Goal: Task Accomplishment & Management: Manage account settings

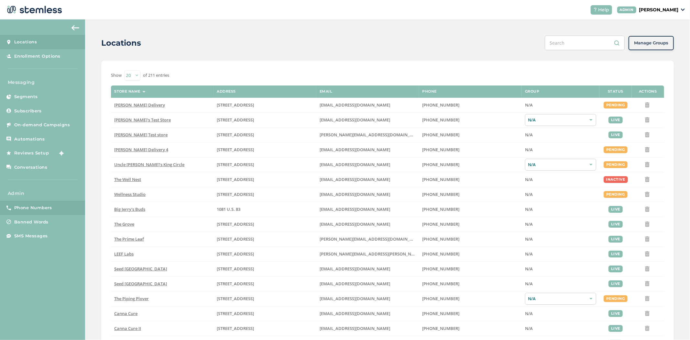
click at [37, 210] on span "Phone Numbers" at bounding box center [33, 207] width 38 height 6
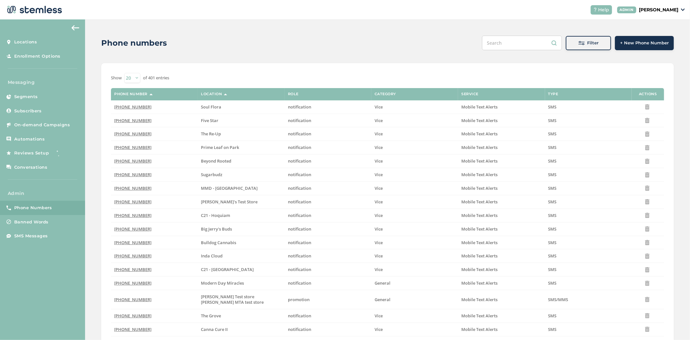
click at [574, 45] on div "Filter" at bounding box center [588, 43] width 35 height 6
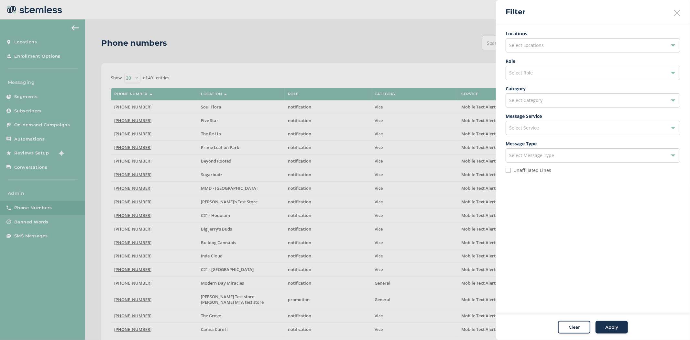
click at [557, 74] on div "Select Role" at bounding box center [593, 73] width 175 height 14
click at [555, 100] on li "promotion" at bounding box center [593, 102] width 174 height 14
click at [515, 172] on label "Unaffiliated Lines" at bounding box center [532, 170] width 38 height 5
click at [511, 173] on input "Unaffiliated Lines" at bounding box center [508, 170] width 5 height 5
checkbox input "true"
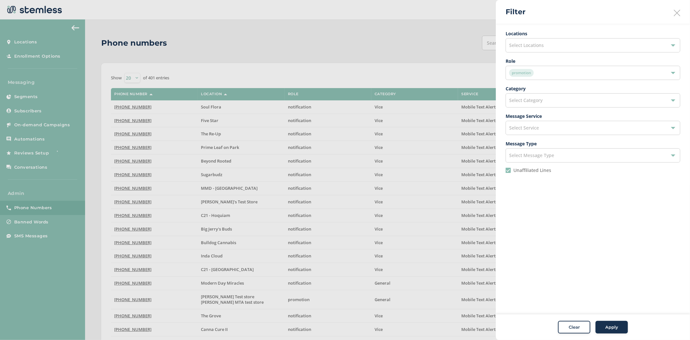
click at [611, 325] on span "Apply" at bounding box center [611, 327] width 13 height 6
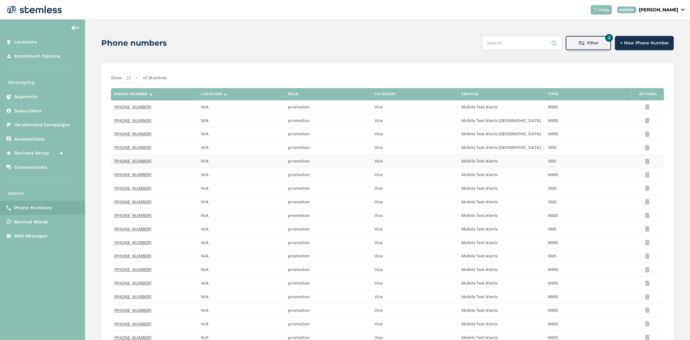
click at [130, 160] on span "[PHONE_NUMBER]" at bounding box center [132, 161] width 37 height 6
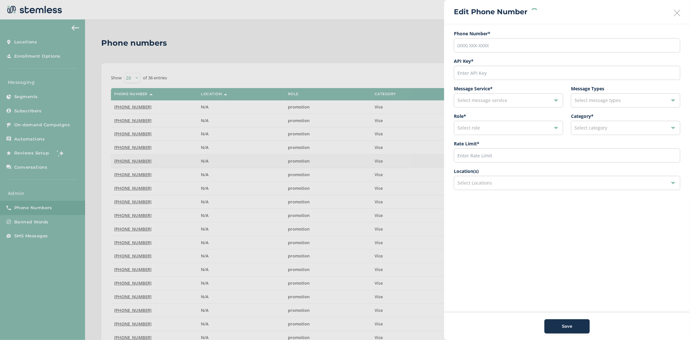
type input "[PHONE_NUMBER]"
type input "11033"
type input "600"
click at [519, 181] on div "Select Locations" at bounding box center [567, 183] width 226 height 14
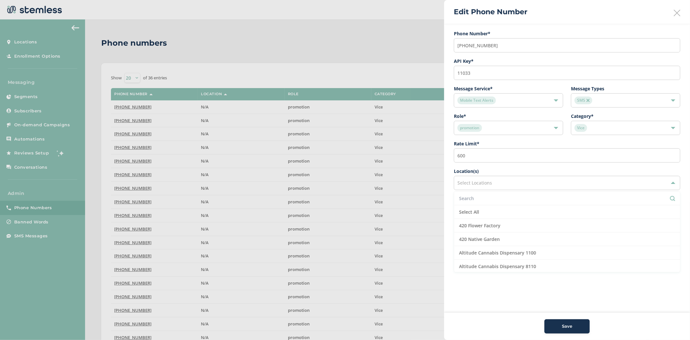
click at [489, 195] on input "text" at bounding box center [567, 198] width 216 height 7
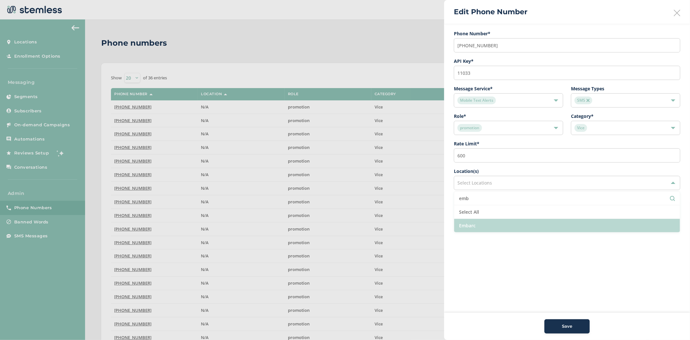
type input "emb"
click at [483, 230] on li "Embarc" at bounding box center [567, 225] width 226 height 13
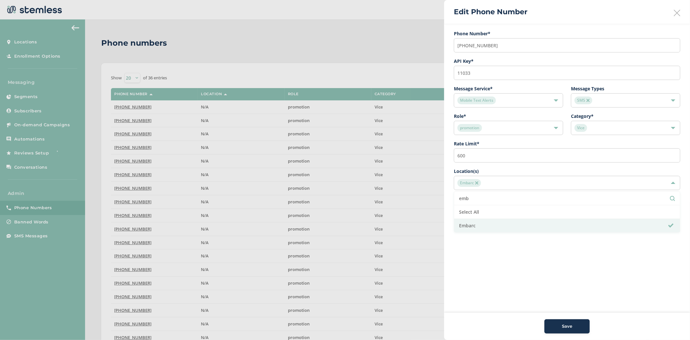
click at [560, 301] on aside "Edit Phone Number Phone Number* [PHONE_NUMBER] API Key * 11033 Message Service …" at bounding box center [567, 170] width 246 height 340
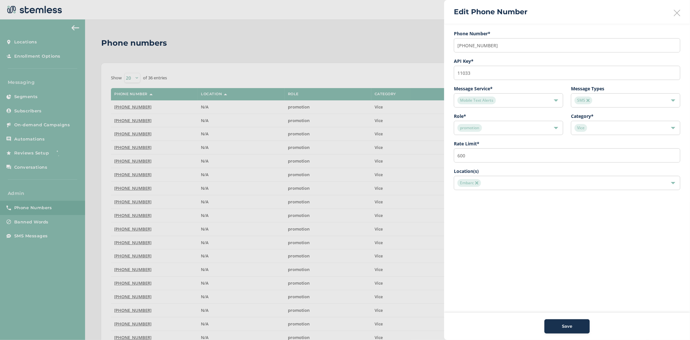
click at [564, 325] on span "Save" at bounding box center [567, 326] width 10 height 6
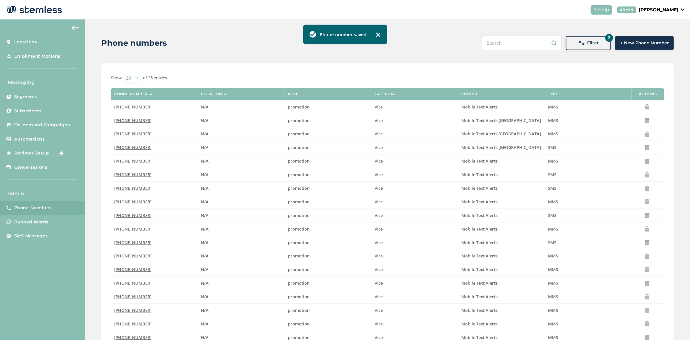
click at [585, 46] on button "2 Filter" at bounding box center [588, 43] width 45 height 14
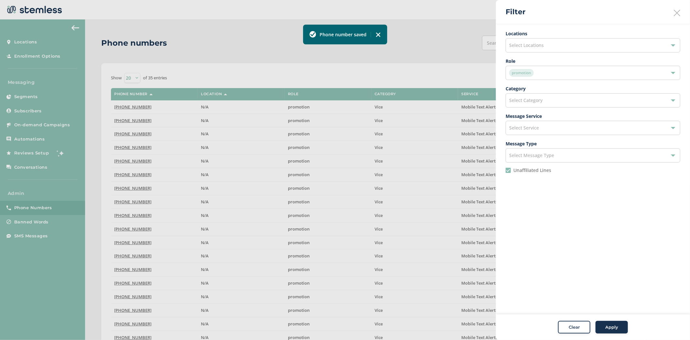
click at [507, 173] on li "Unaffiliated Lines" at bounding box center [593, 173] width 175 height 10
click at [509, 170] on input "Unaffiliated Lines" at bounding box center [508, 170] width 5 height 5
checkbox input "false"
click at [520, 154] on span "Select Message Type" at bounding box center [531, 155] width 45 height 6
click at [532, 104] on div "Select Category" at bounding box center [593, 100] width 175 height 14
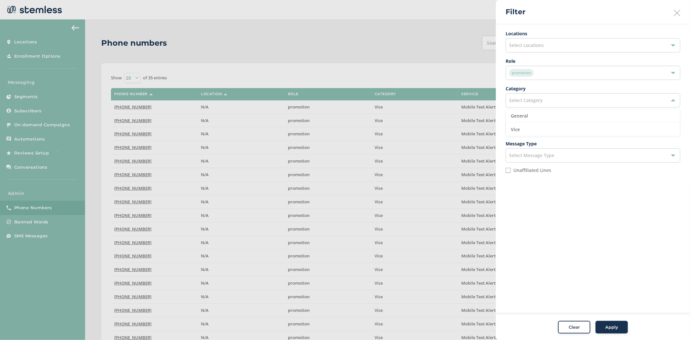
click at [549, 84] on ul "Locations Select Locations Role promotion Category Select Category General Vice…" at bounding box center [593, 104] width 175 height 148
click at [550, 124] on div "Select Service" at bounding box center [593, 128] width 175 height 14
drag, startPoint x: 567, startPoint y: 256, endPoint x: 563, endPoint y: 198, distance: 58.4
click at [567, 254] on aside "Filter Locations Select Locations Role promotion Category Select Category Messa…" at bounding box center [593, 170] width 194 height 340
click at [542, 70] on div "promotion" at bounding box center [589, 73] width 161 height 8
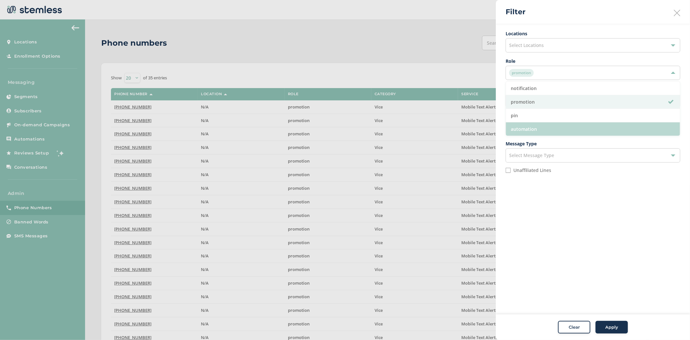
click at [545, 125] on li "automation" at bounding box center [593, 128] width 174 height 13
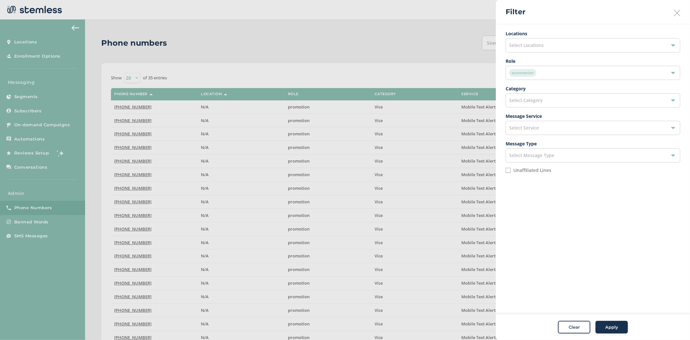
click at [612, 324] on span "Apply" at bounding box center [611, 327] width 13 height 6
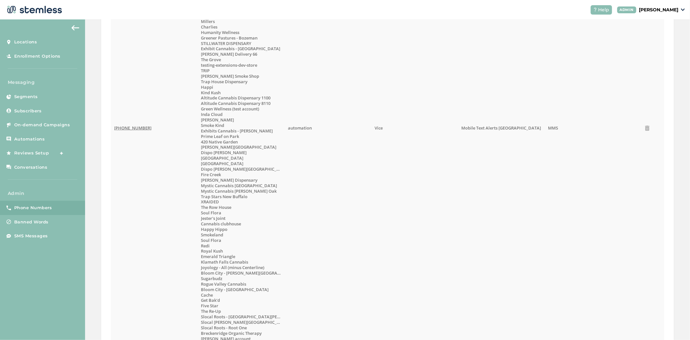
scroll to position [467, 0]
click at [124, 129] on span "[PHONE_NUMBER]" at bounding box center [132, 128] width 37 height 6
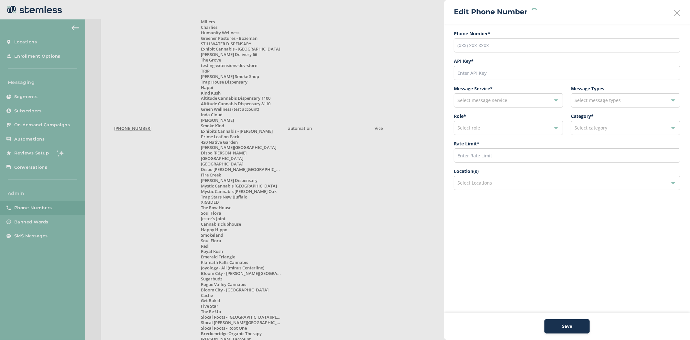
type input "[PHONE_NUMBER]"
type input "27653"
type input "600"
click at [515, 187] on div "Select Locations" at bounding box center [567, 183] width 226 height 14
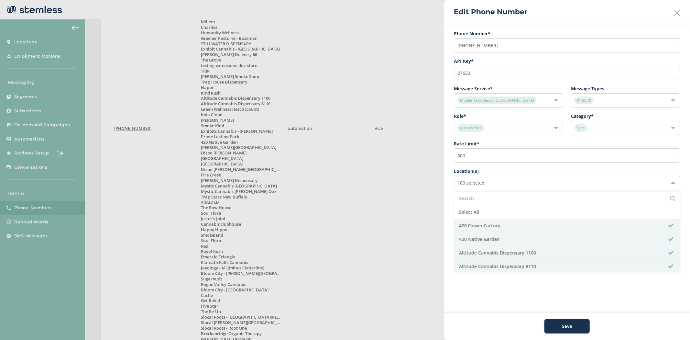
click at [488, 195] on input "text" at bounding box center [567, 198] width 216 height 7
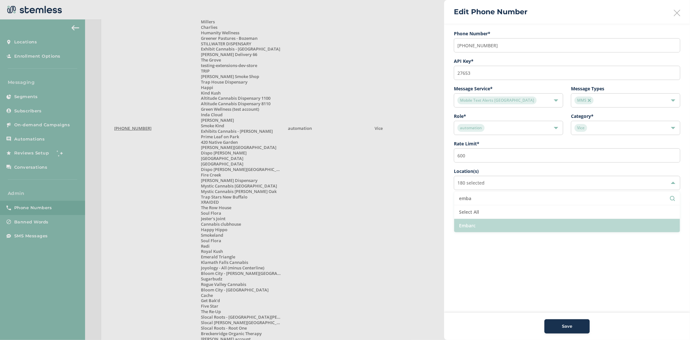
type input "emba"
click at [479, 224] on li "Embarc" at bounding box center [567, 225] width 226 height 13
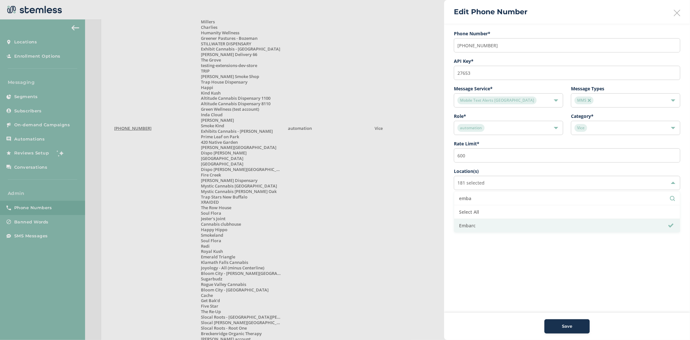
click at [562, 321] on button "Save" at bounding box center [566, 326] width 45 height 14
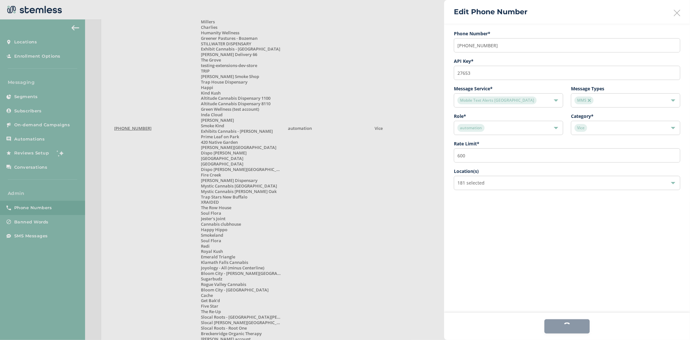
click at [674, 15] on icon at bounding box center [677, 13] width 6 height 6
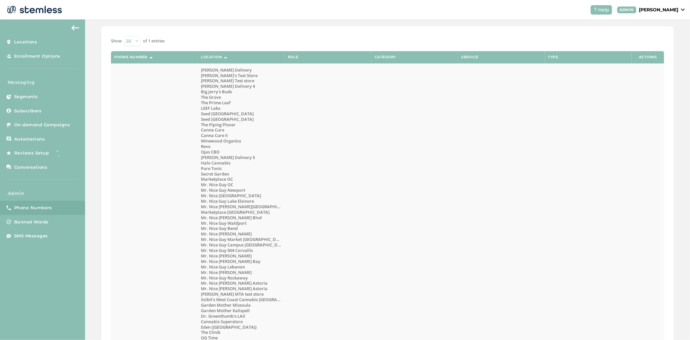
scroll to position [0, 0]
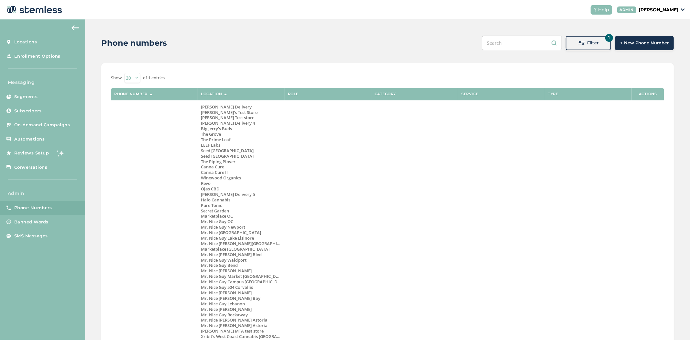
click at [580, 43] on span at bounding box center [581, 43] width 6 height 6
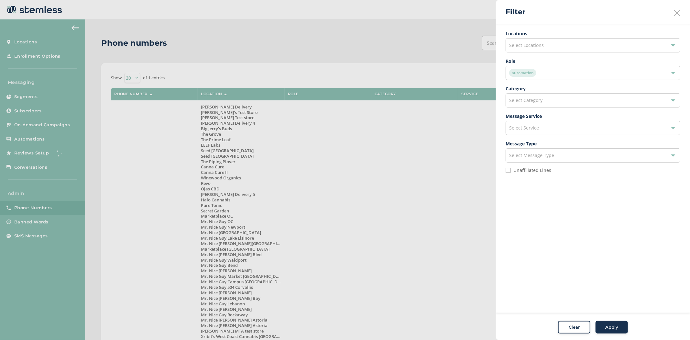
click at [547, 47] on div "Select Locations" at bounding box center [593, 45] width 175 height 14
click at [540, 57] on input "text" at bounding box center [593, 60] width 164 height 7
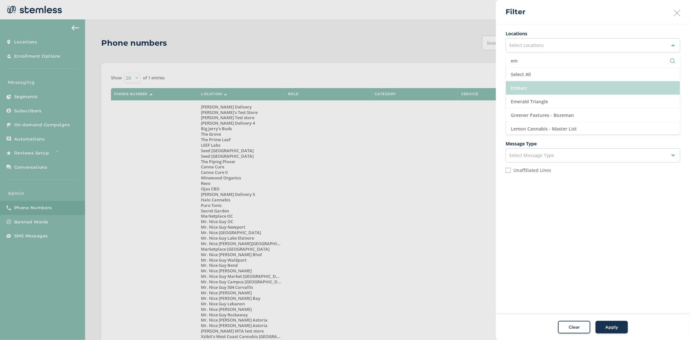
type input "em"
click at [532, 86] on li "Embarc" at bounding box center [593, 88] width 174 height 14
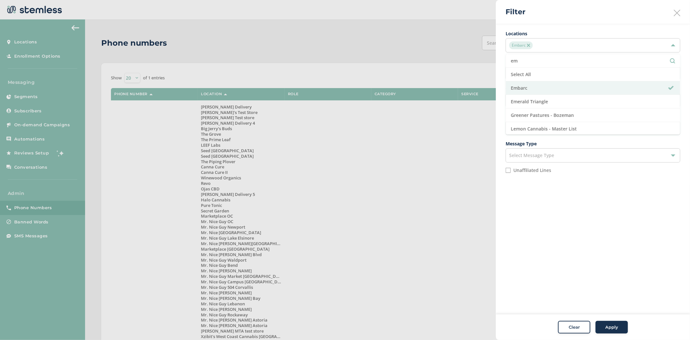
click at [578, 230] on aside "Filter Locations Embarc em Select All Embarc Emerald Triangle Greener Pastures …" at bounding box center [593, 170] width 194 height 340
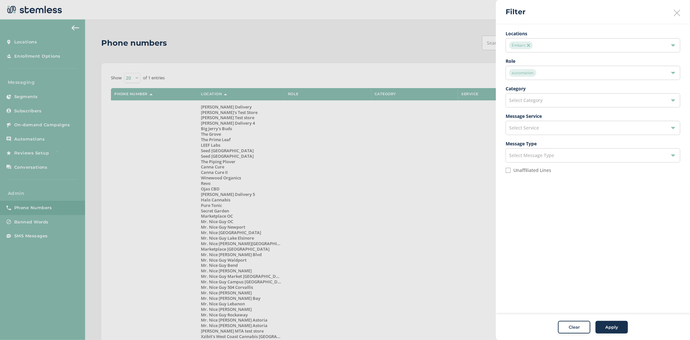
click at [648, 66] on div "automation" at bounding box center [593, 73] width 175 height 14
click at [577, 322] on button "Clear" at bounding box center [574, 327] width 32 height 13
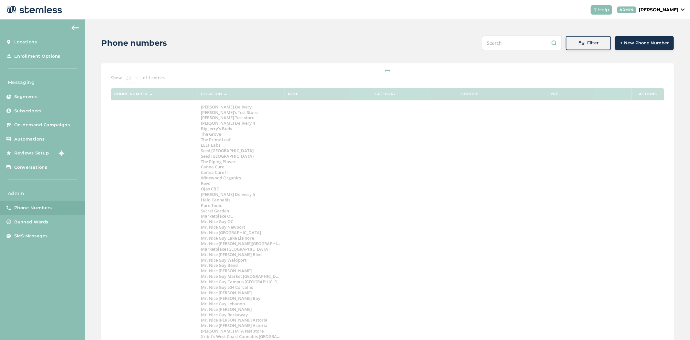
click at [587, 45] on span "Filter" at bounding box center [592, 43] width 11 height 6
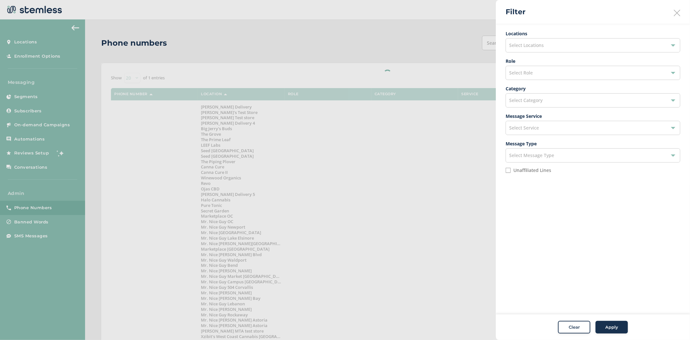
click at [545, 44] on div "Select Locations" at bounding box center [593, 45] width 175 height 14
click at [535, 43] on span "Select Locations" at bounding box center [526, 45] width 35 height 6
click at [532, 49] on div "Select Locations" at bounding box center [593, 45] width 175 height 14
click at [529, 58] on input "text" at bounding box center [593, 60] width 164 height 7
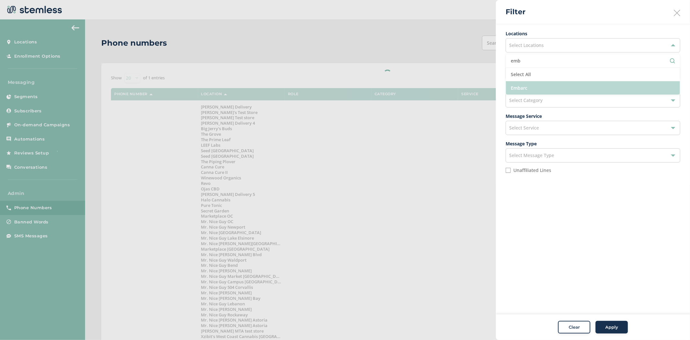
type input "emb"
click at [531, 86] on li "Embarc" at bounding box center [593, 87] width 174 height 13
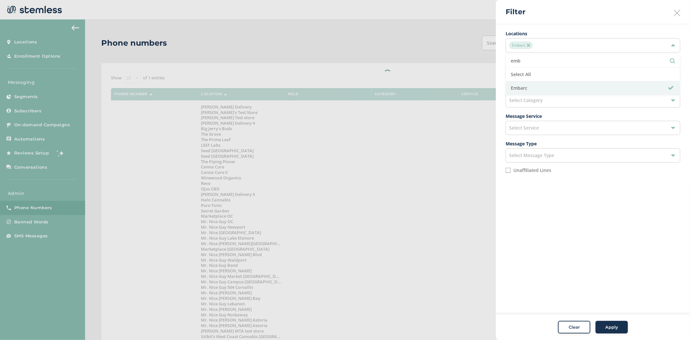
click at [606, 318] on div "Clear Apply" at bounding box center [593, 327] width 194 height 26
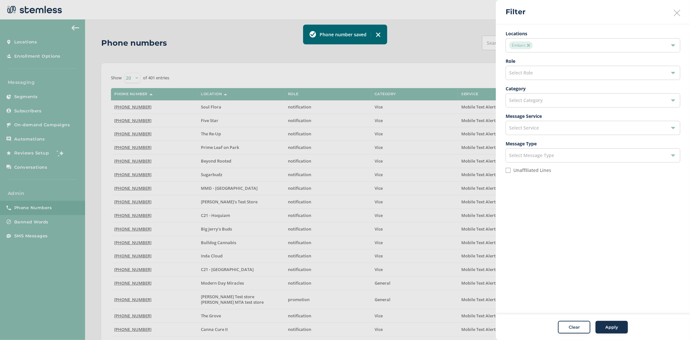
click at [617, 324] on span "Apply" at bounding box center [611, 327] width 13 height 6
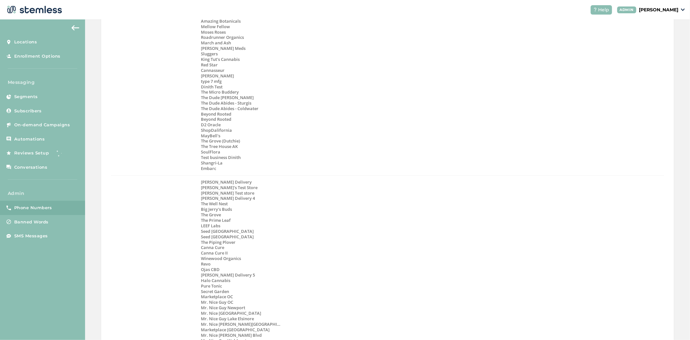
scroll to position [934, 0]
